Goal: Information Seeking & Learning: Learn about a topic

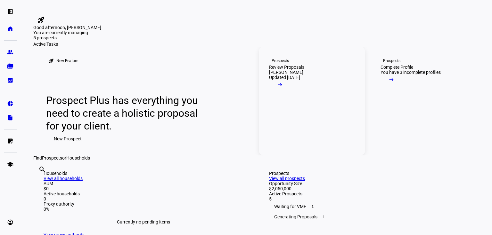
click at [318, 152] on link "Prospects Review Proposals [PERSON_NAME] Updated [DATE] arrow_right_alt" at bounding box center [312, 101] width 106 height 109
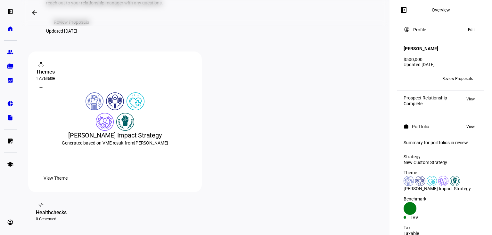
scroll to position [5, 0]
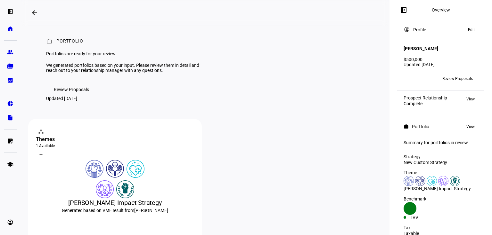
click at [70, 96] on span "Review Proposals" at bounding box center [71, 89] width 35 height 13
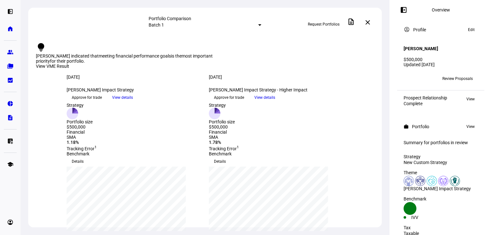
click at [275, 102] on span "View details" at bounding box center [264, 98] width 21 height 10
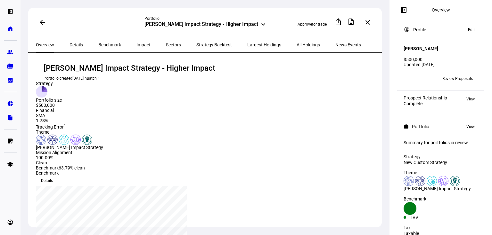
click at [247, 43] on span "Largest Holdings" at bounding box center [264, 45] width 34 height 4
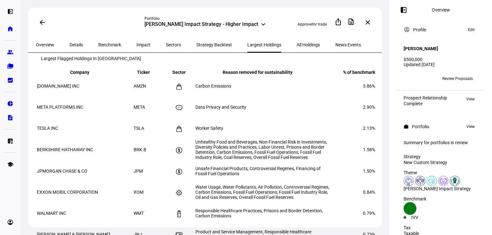
scroll to position [256, 0]
click at [44, 20] on mat-icon "arrow_back" at bounding box center [42, 23] width 8 height 8
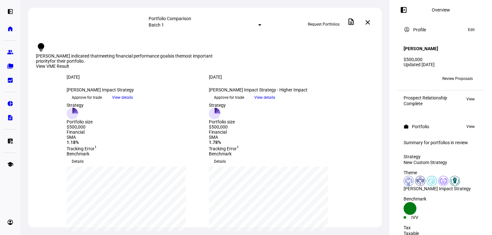
click at [133, 102] on span "View details" at bounding box center [122, 98] width 21 height 10
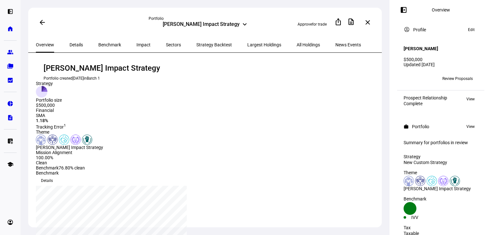
click at [247, 43] on span "Largest Holdings" at bounding box center [264, 45] width 34 height 4
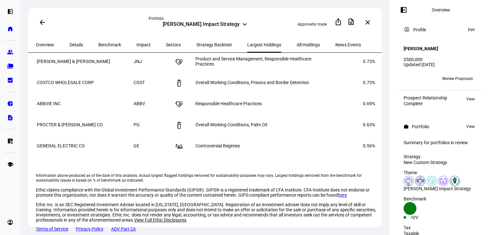
scroll to position [435, 0]
click at [41, 22] on mat-icon "arrow_back" at bounding box center [42, 23] width 8 height 8
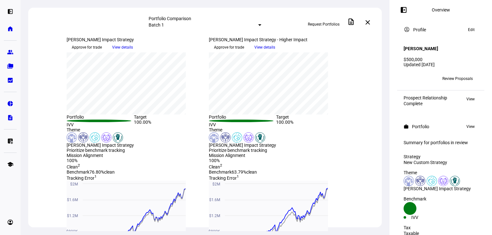
scroll to position [128, 0]
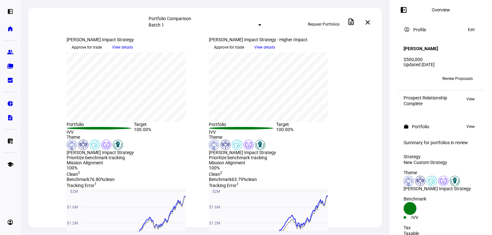
click at [133, 52] on span "View details" at bounding box center [122, 48] width 21 height 10
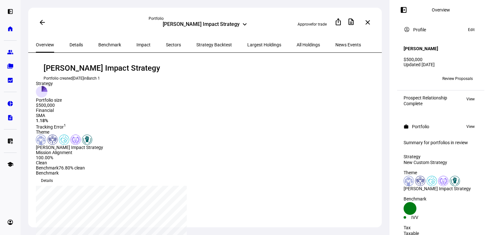
click at [196, 44] on span "Strategy Backtest" at bounding box center [214, 45] width 36 height 4
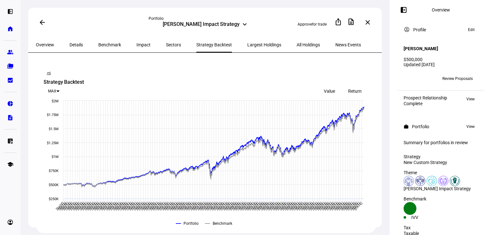
click at [166, 43] on span "Sectors" at bounding box center [173, 45] width 15 height 4
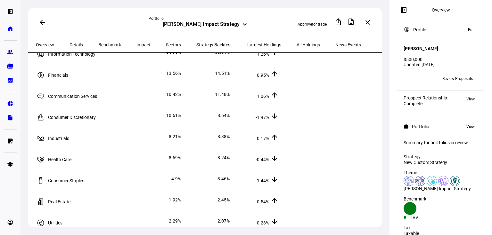
scroll to position [77, 0]
